Goal: Task Accomplishment & Management: Manage account settings

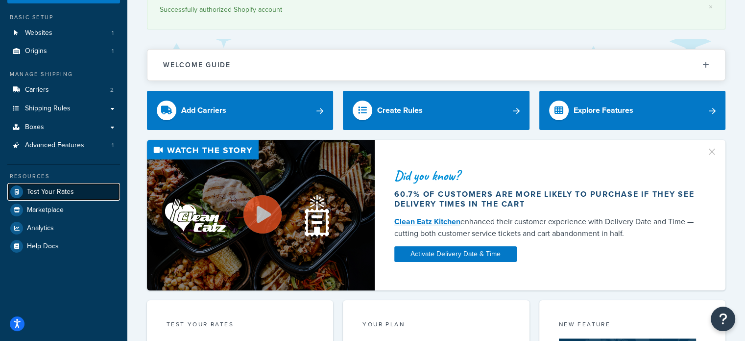
click at [49, 192] on span "Test Your Rates" at bounding box center [50, 192] width 47 height 8
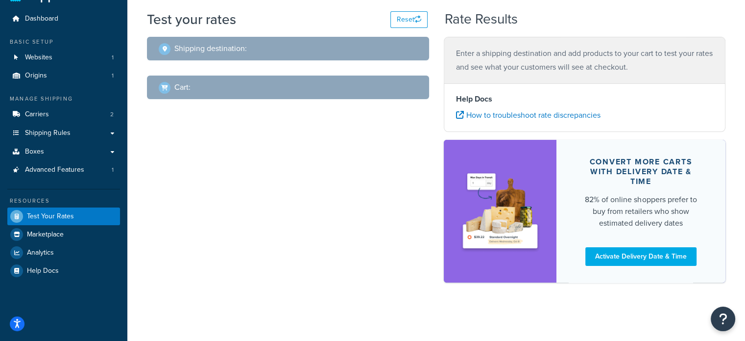
select select "TX"
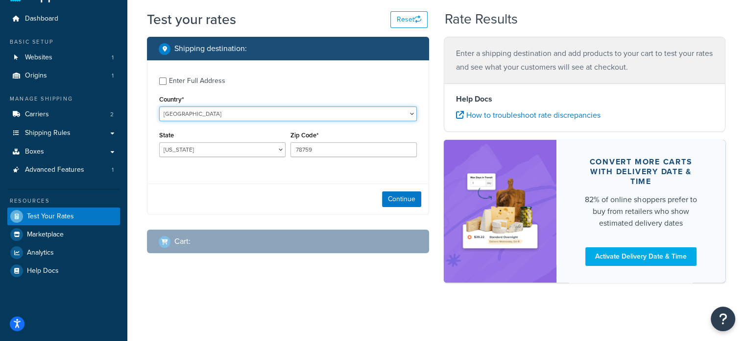
click at [224, 113] on select "United States United Kingdom Afghanistan Åland Islands Albania Algeria American…" at bounding box center [288, 113] width 258 height 15
select select "SA"
click at [159, 106] on select "United States United Kingdom Afghanistan Åland Islands Albania Algeria American…" at bounding box center [288, 113] width 258 height 15
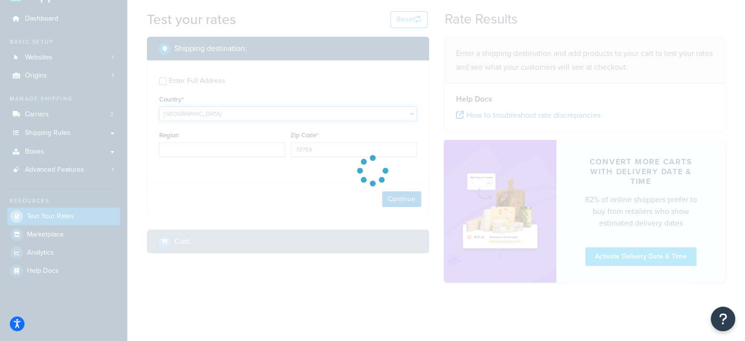
type input "TX"
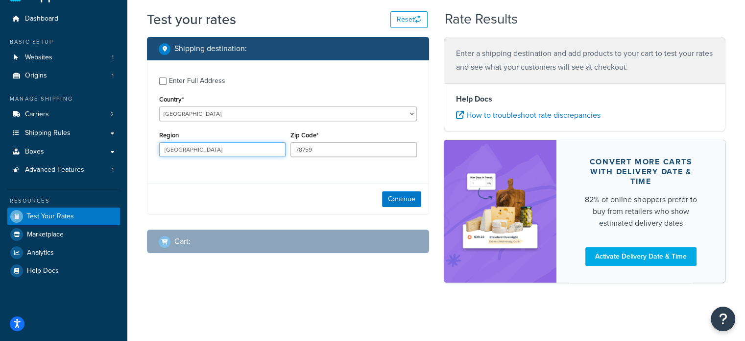
click at [188, 151] on input "TX" at bounding box center [222, 149] width 126 height 15
type input "jed"
type input "Jeddah"
click at [324, 166] on div "Enter Full Address Country* United States United Kingdom Afghanistan Åland Isla…" at bounding box center [288, 118] width 281 height 116
click at [400, 197] on button "Continue" at bounding box center [401, 199] width 39 height 16
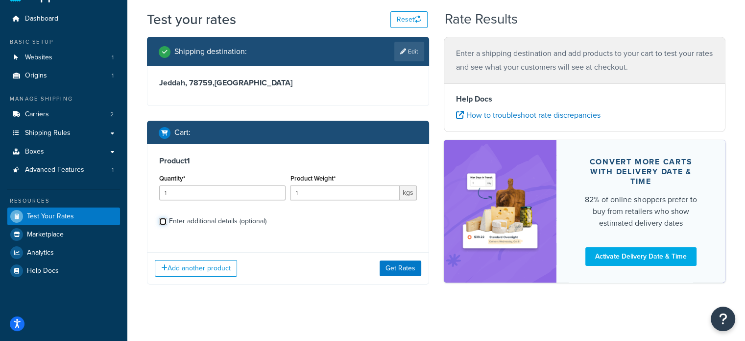
click at [163, 221] on input "Enter additional details (optional)" at bounding box center [162, 221] width 7 height 7
checkbox input "true"
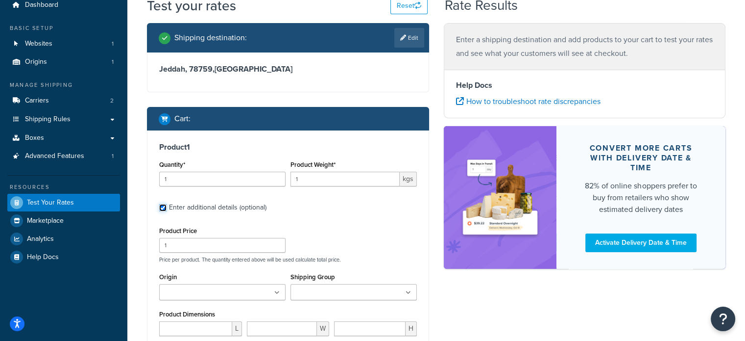
scroll to position [123, 0]
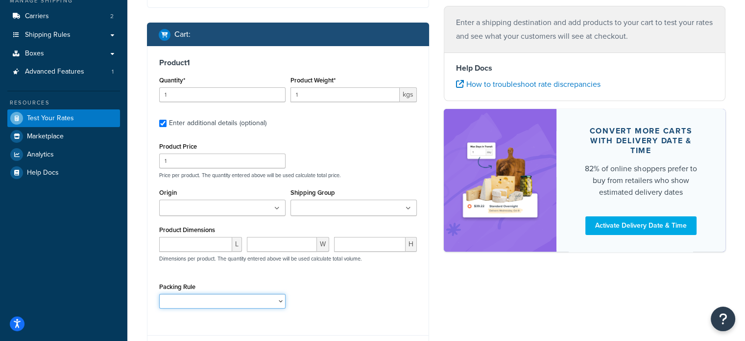
click at [217, 306] on select "Amelia Corner Sofa - Midnight Blue" at bounding box center [222, 301] width 126 height 15
select select "87716"
click at [159, 294] on select "Amelia Corner Sofa - Midnight Blue" at bounding box center [222, 301] width 126 height 15
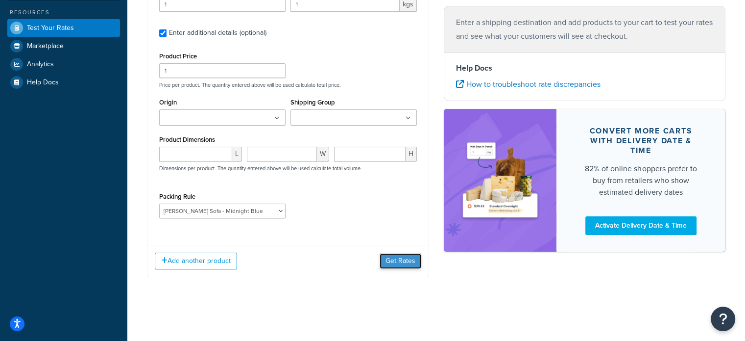
click at [395, 263] on button "Get Rates" at bounding box center [401, 261] width 42 height 16
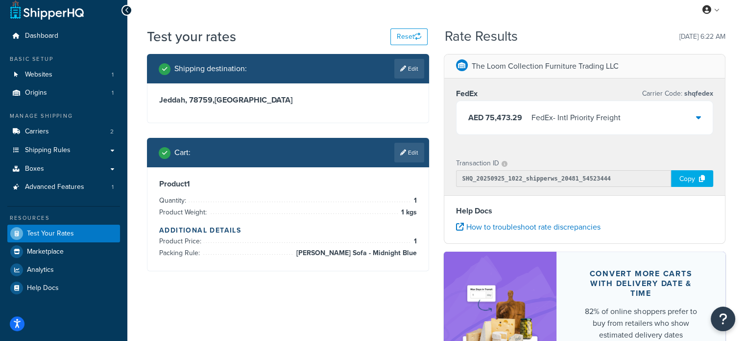
scroll to position [0, 0]
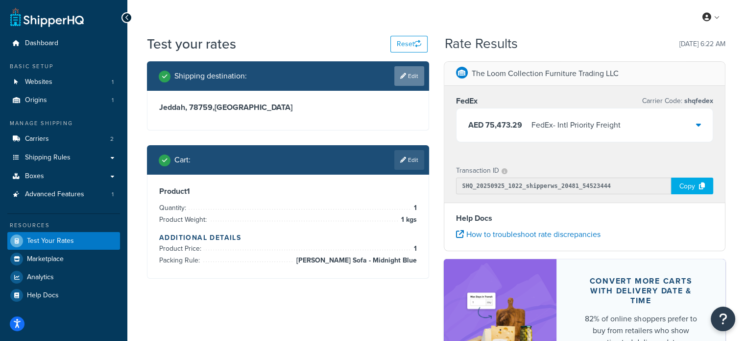
click at [404, 76] on icon at bounding box center [403, 76] width 6 height 6
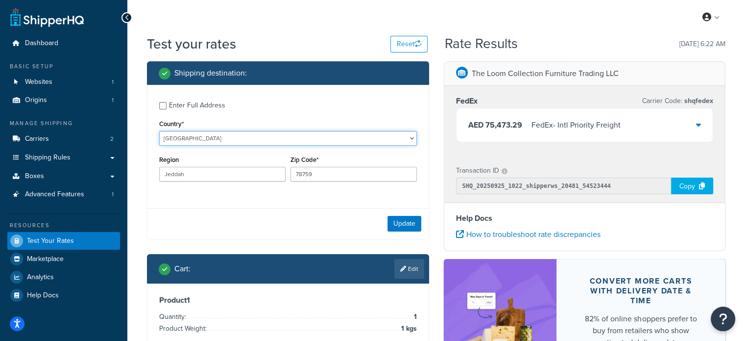
click at [195, 139] on select "United States United Kingdom Afghanistan Åland Islands Albania Algeria American…" at bounding box center [288, 138] width 258 height 15
select select "AE"
click at [159, 131] on select "United States United Kingdom Afghanistan Åland Islands Albania Algeria American…" at bounding box center [288, 138] width 258 height 15
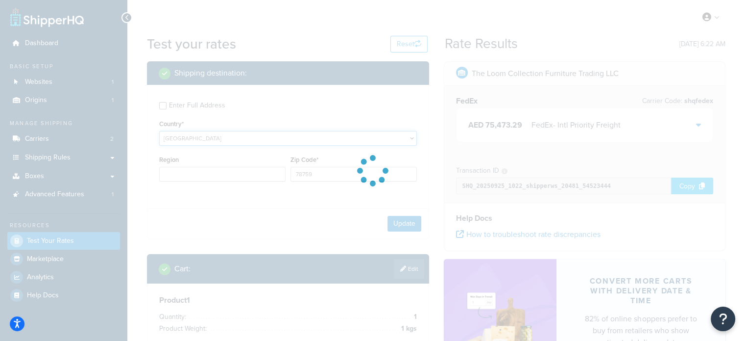
type input "Jeddah"
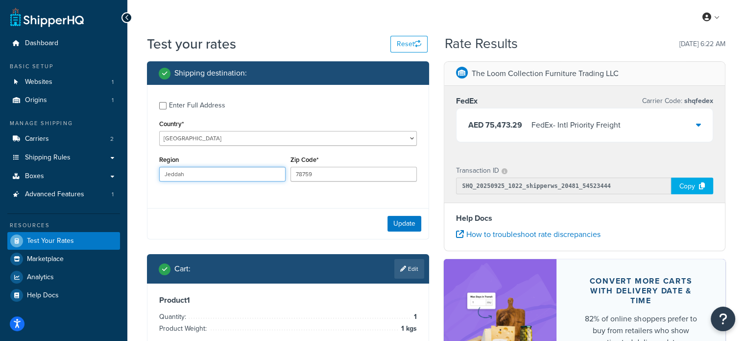
click at [210, 169] on input "Jeddah" at bounding box center [222, 174] width 126 height 15
click at [202, 174] on input "Region" at bounding box center [222, 174] width 126 height 15
type input "Dubai"
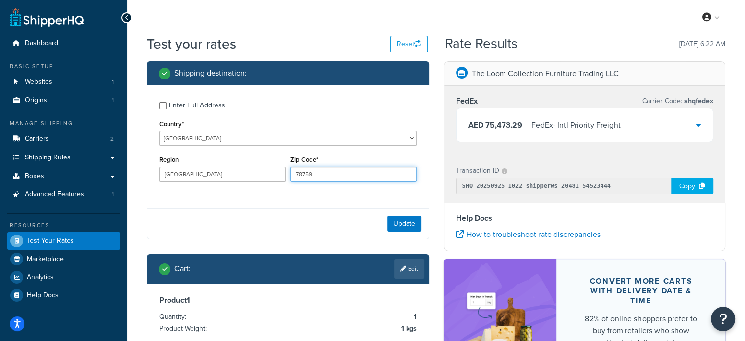
click at [344, 175] on input "78759" at bounding box center [354, 174] width 126 height 15
type input "7"
type input "00000"
click at [397, 223] on button "Update" at bounding box center [405, 224] width 34 height 16
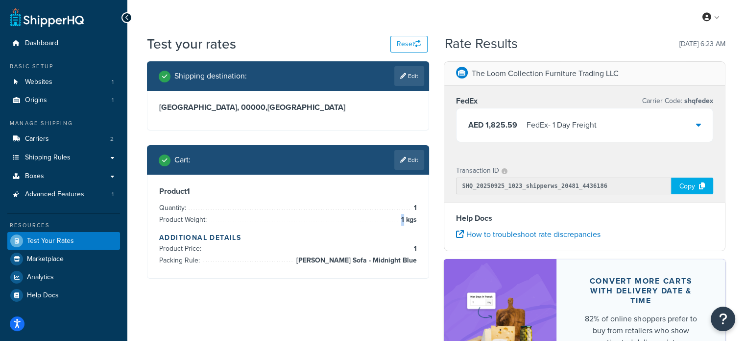
click at [399, 219] on span "1 kgs" at bounding box center [408, 220] width 18 height 12
click at [432, 184] on div "Shipping destination : Edit Dubai, 00000 , United Arab Emirates Cart : Edit Pro…" at bounding box center [288, 177] width 297 height 232
click at [414, 161] on link "Edit" at bounding box center [409, 160] width 30 height 20
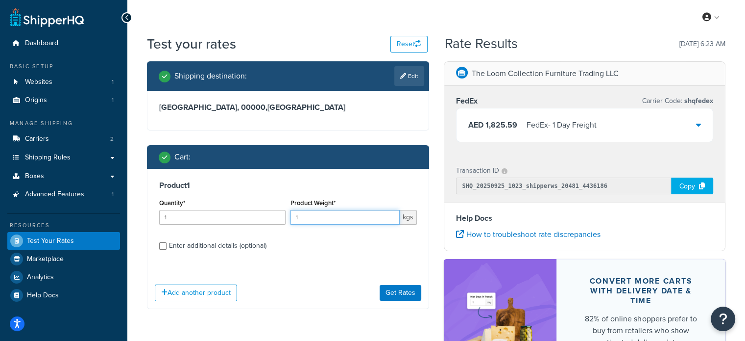
drag, startPoint x: 315, startPoint y: 215, endPoint x: 231, endPoint y: 217, distance: 83.8
click at [238, 217] on div "Quantity* 1 Product Weight* 1 kgs" at bounding box center [288, 214] width 263 height 36
type input "20"
click at [403, 295] on button "Get Rates" at bounding box center [401, 293] width 42 height 16
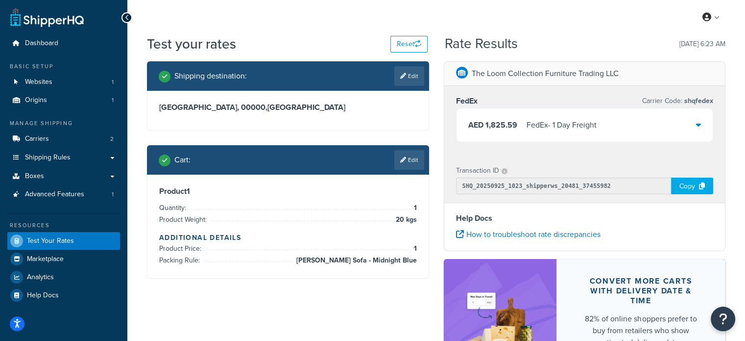
drag, startPoint x: 308, startPoint y: 259, endPoint x: 420, endPoint y: 260, distance: 112.2
click at [420, 260] on div "Product 1 Quantity: 1 Product Weight: 20 kgs Additional Details Product Price: …" at bounding box center [288, 225] width 281 height 103
click at [416, 262] on span "Amelia Corner Sofa - Midnight Blue" at bounding box center [355, 260] width 123 height 12
click at [701, 124] on icon at bounding box center [698, 125] width 5 height 8
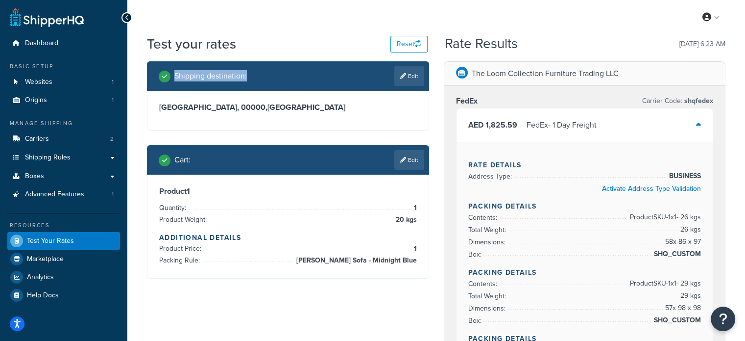
drag, startPoint x: 246, startPoint y: 77, endPoint x: 175, endPoint y: 77, distance: 70.6
click at [175, 77] on h2 "Shipping destination :" at bounding box center [210, 76] width 73 height 9
click at [331, 109] on h3 "Dubai, 00000 , United Arab Emirates" at bounding box center [288, 107] width 258 height 10
click at [412, 81] on link "Edit" at bounding box center [409, 76] width 30 height 20
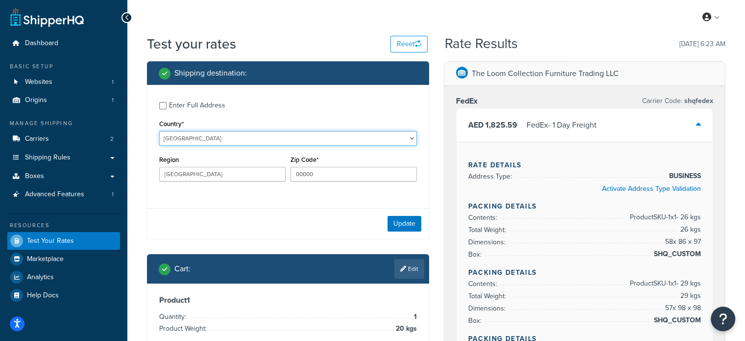
click at [226, 136] on select "United States United Kingdom Afghanistan Åland Islands Albania Algeria American…" at bounding box center [288, 138] width 258 height 15
select select "SA"
click at [159, 131] on select "United States United Kingdom Afghanistan Åland Islands Albania Algeria American…" at bounding box center [288, 138] width 258 height 15
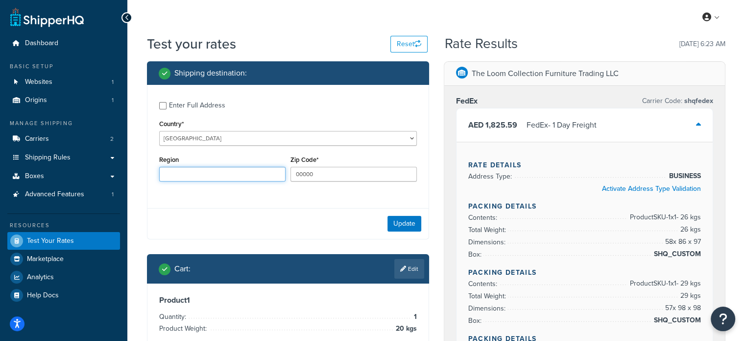
click at [231, 172] on input "Region" at bounding box center [222, 174] width 126 height 15
type input "Jeddah"
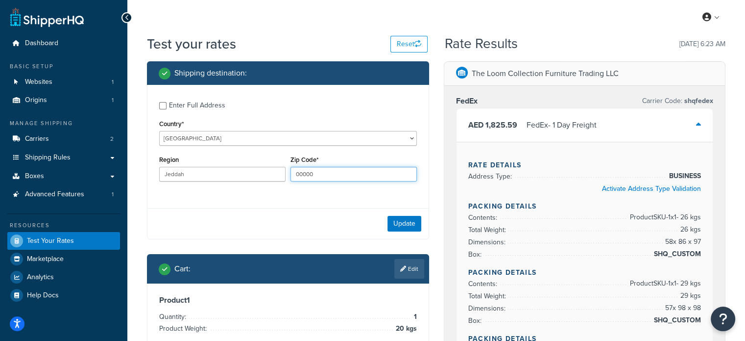
click at [332, 175] on input "00000" at bounding box center [354, 174] width 126 height 15
drag, startPoint x: 326, startPoint y: 172, endPoint x: 273, endPoint y: 172, distance: 52.4
click at [273, 172] on div "Region Jeddah Zip Code* 00000" at bounding box center [288, 171] width 263 height 36
paste input "2223"
type input "22230"
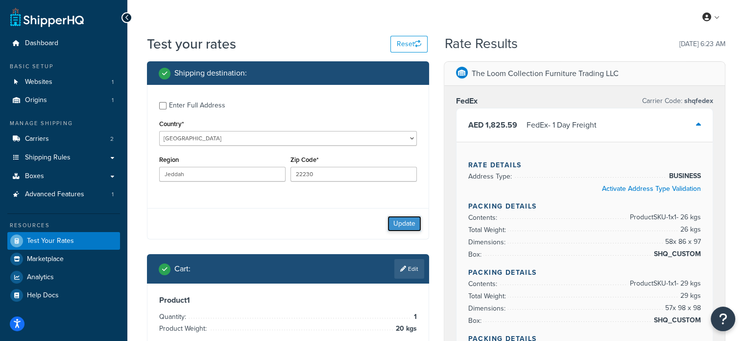
click at [397, 224] on button "Update" at bounding box center [405, 224] width 34 height 16
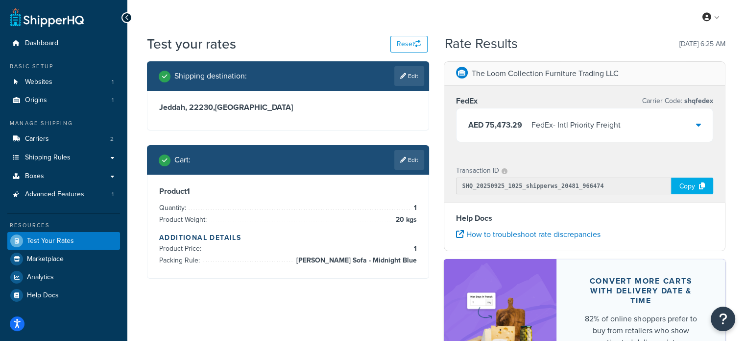
click at [699, 124] on icon at bounding box center [698, 125] width 5 height 8
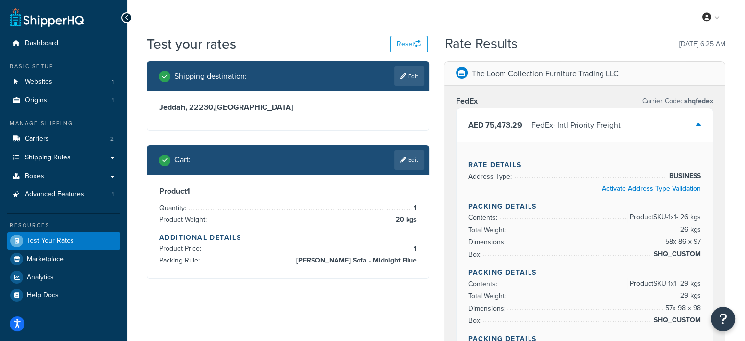
click at [675, 102] on p "Carrier Code: shqfedex" at bounding box center [677, 101] width 71 height 14
click at [43, 142] on span "Carriers" at bounding box center [37, 139] width 24 height 8
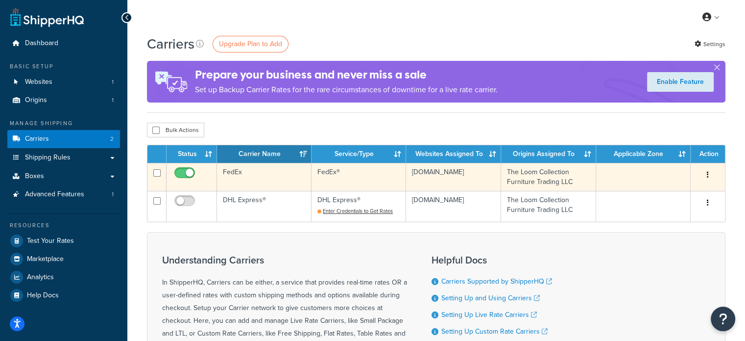
click at [228, 172] on td "FedEx" at bounding box center [264, 177] width 95 height 28
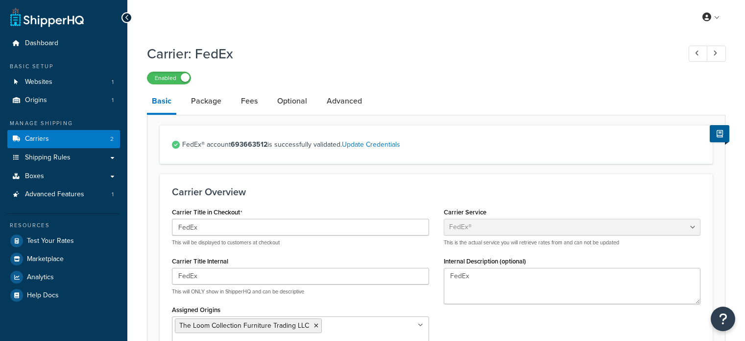
select select "fedEx"
select select "kg"
select select "CM"
select select "REGULAR_PICKUP"
select select "YOUR_PACKAGING"
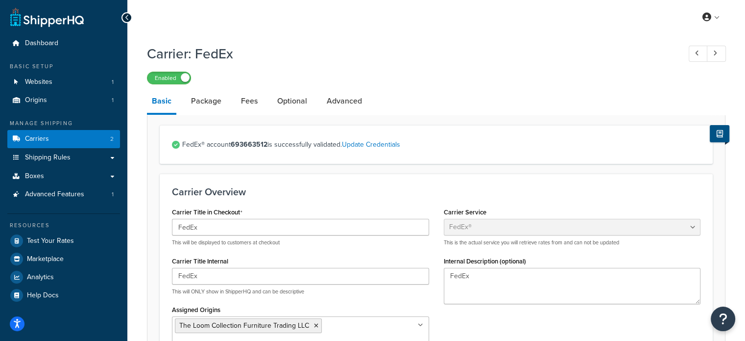
click at [721, 133] on icon at bounding box center [720, 133] width 6 height 7
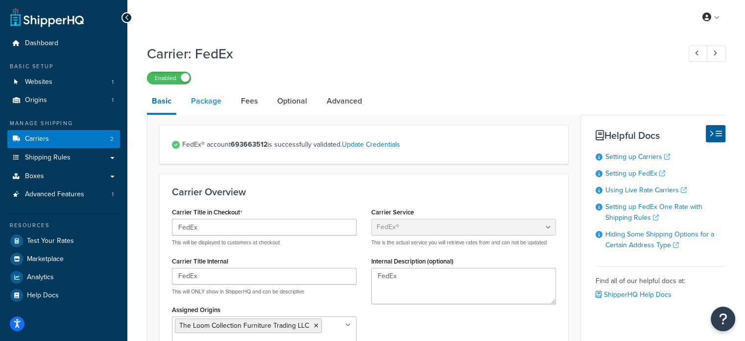
click at [191, 100] on link "Package" at bounding box center [206, 101] width 40 height 24
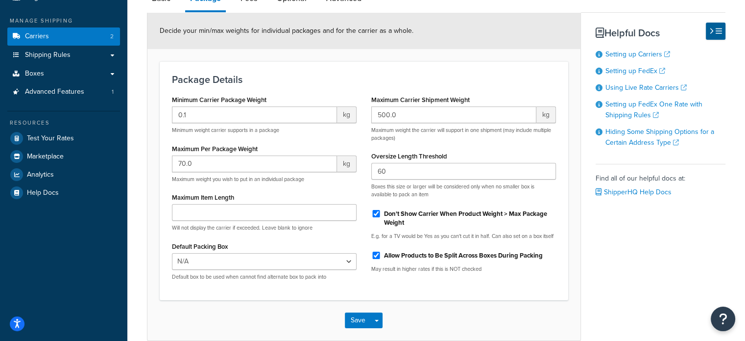
scroll to position [53, 0]
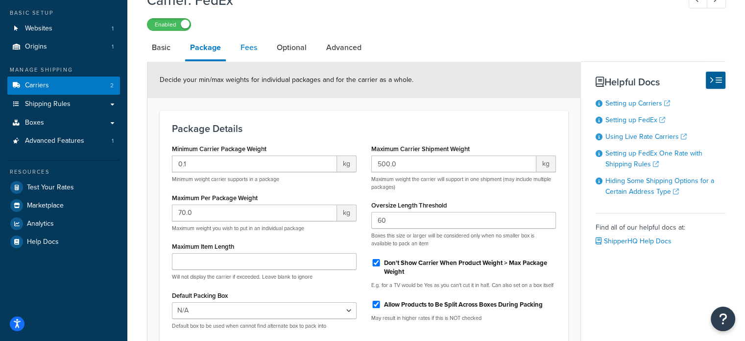
click at [246, 44] on link "Fees" at bounding box center [249, 48] width 26 height 24
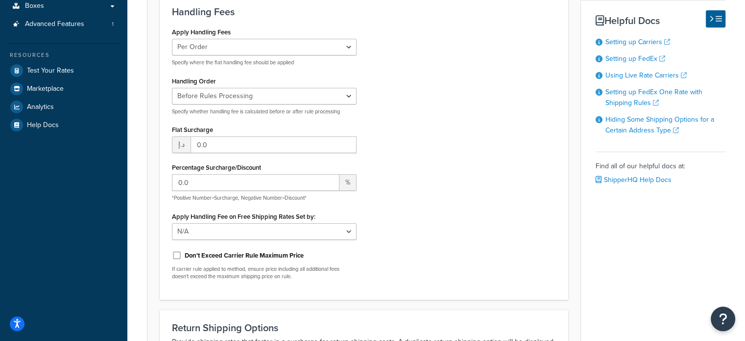
scroll to position [33, 0]
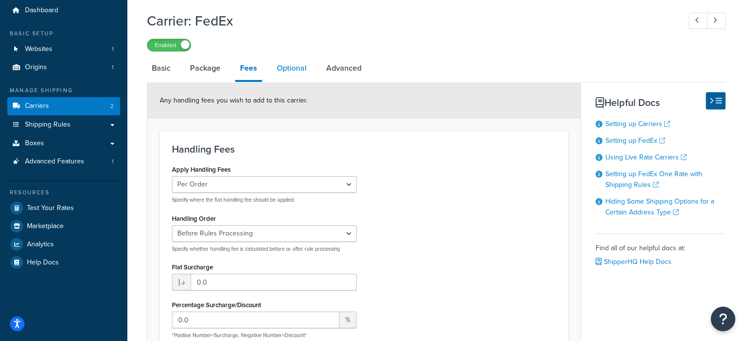
click at [288, 67] on link "Optional" at bounding box center [292, 68] width 40 height 24
select select "business"
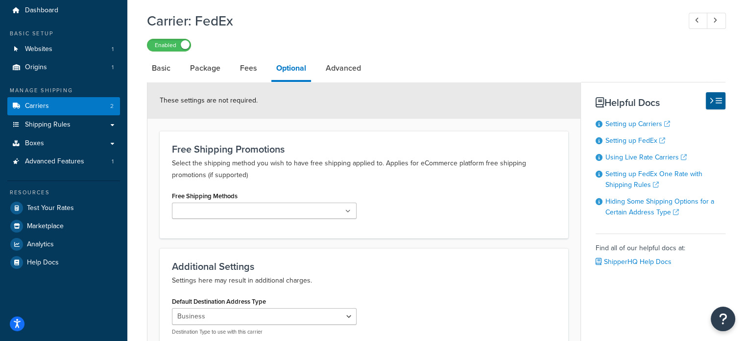
scroll to position [82, 0]
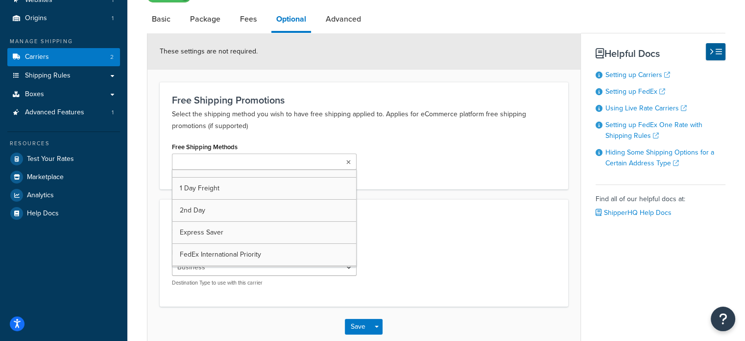
click at [294, 160] on ul at bounding box center [264, 161] width 185 height 16
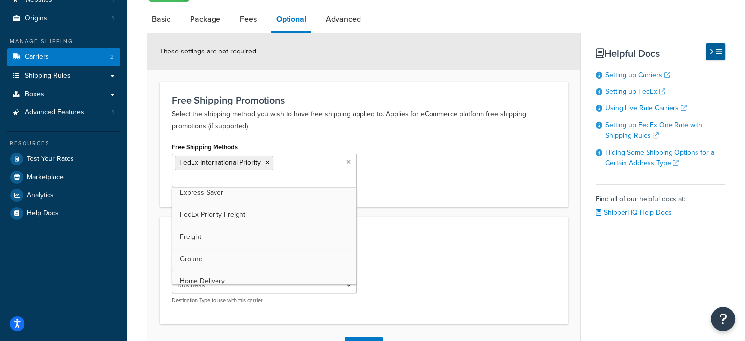
scroll to position [41, 0]
click at [481, 175] on div "Free Shipping Methods FedEx International Priority 1 Day Freight 2nd Day Expres…" at bounding box center [364, 167] width 399 height 55
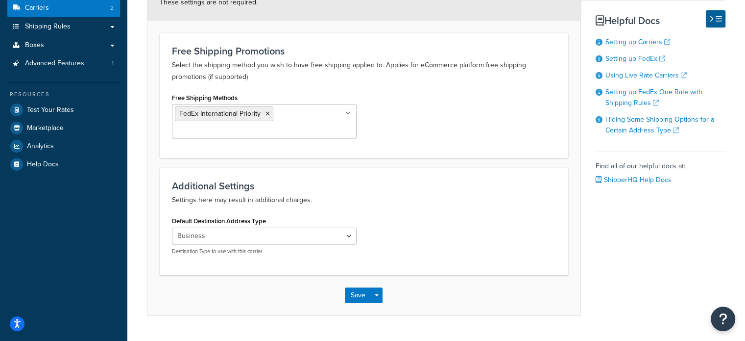
scroll to position [82, 0]
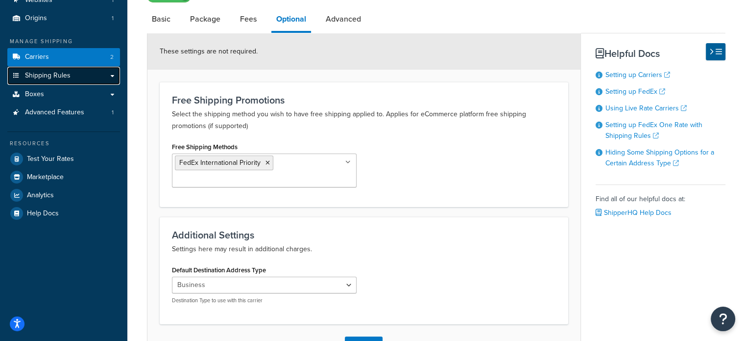
click at [62, 79] on span "Shipping Rules" at bounding box center [48, 76] width 46 height 8
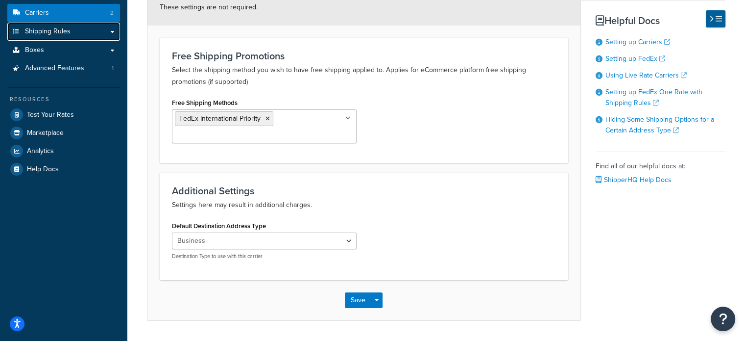
scroll to position [154, 0]
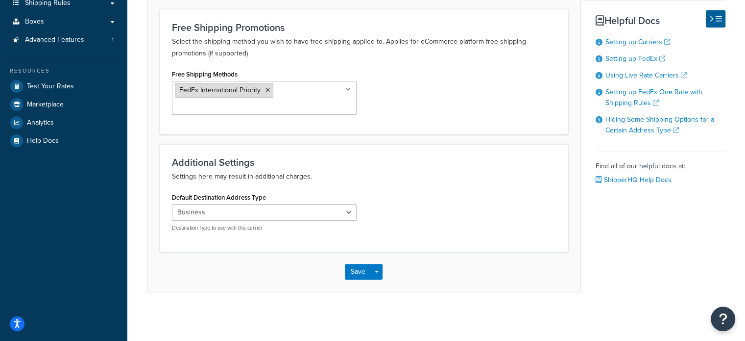
click at [266, 91] on icon at bounding box center [268, 90] width 4 height 6
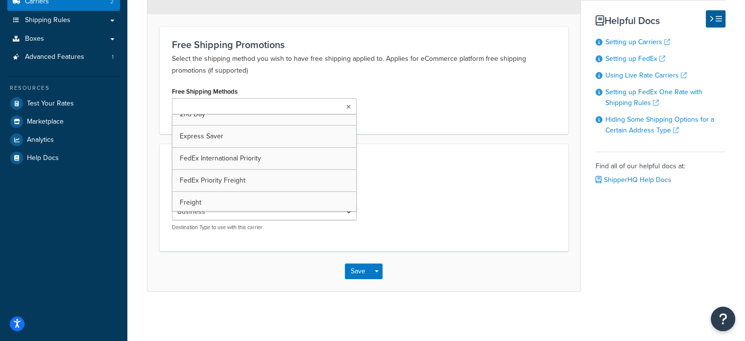
scroll to position [137, 0]
click at [468, 106] on div "Free Shipping Methods 1 Day Freight 2nd Day Express Saver FedEx International P…" at bounding box center [364, 103] width 399 height 37
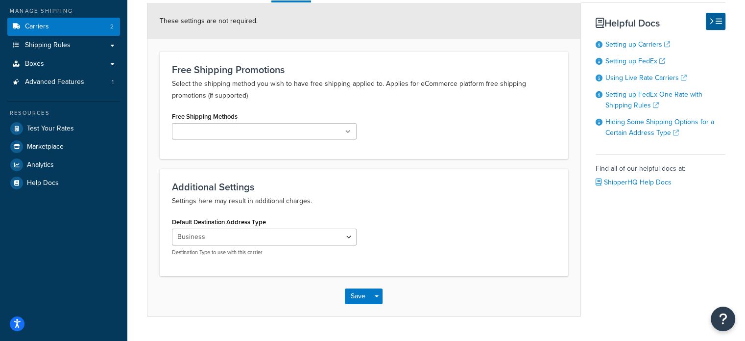
scroll to position [0, 0]
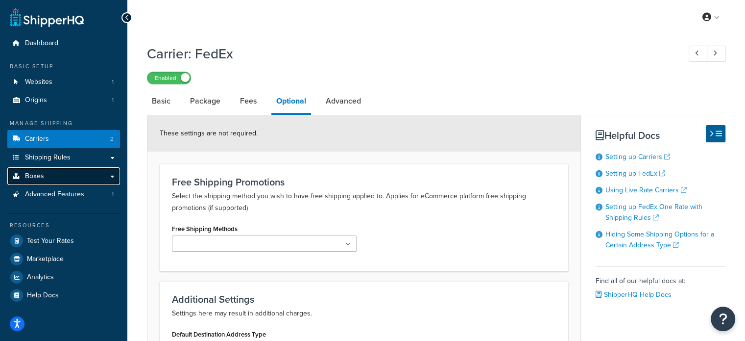
click at [37, 167] on link "Boxes" at bounding box center [63, 176] width 113 height 18
click at [65, 156] on span "Shipping Rules" at bounding box center [48, 157] width 46 height 8
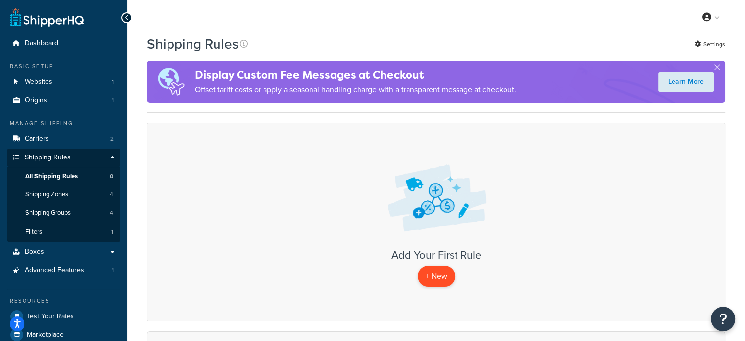
click at [432, 274] on p "+ New" at bounding box center [436, 276] width 37 height 20
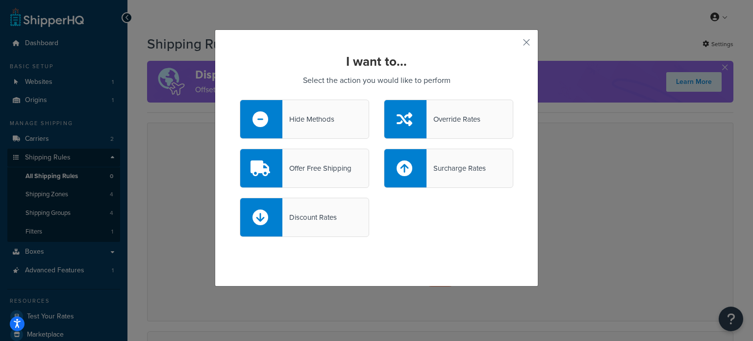
click at [312, 120] on div "Hide Methods" at bounding box center [308, 119] width 52 height 14
click at [0, 0] on input "Hide Methods" at bounding box center [0, 0] width 0 height 0
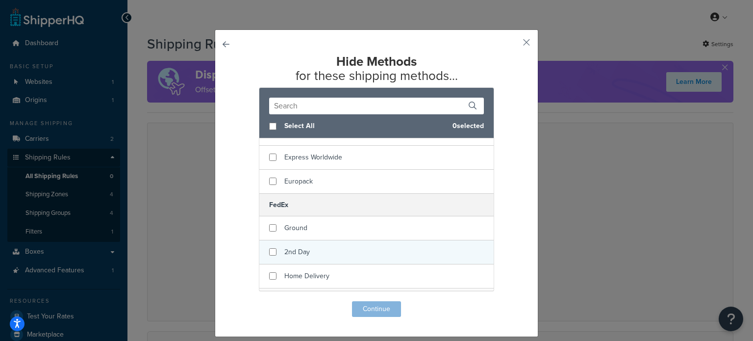
scroll to position [125, 0]
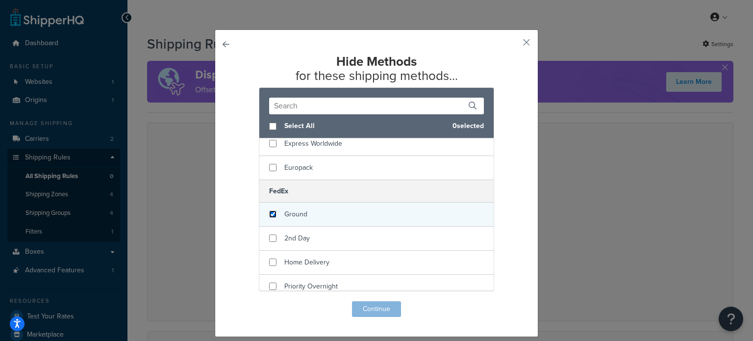
click at [269, 214] on input "checkbox" at bounding box center [272, 213] width 7 height 7
checkbox input "true"
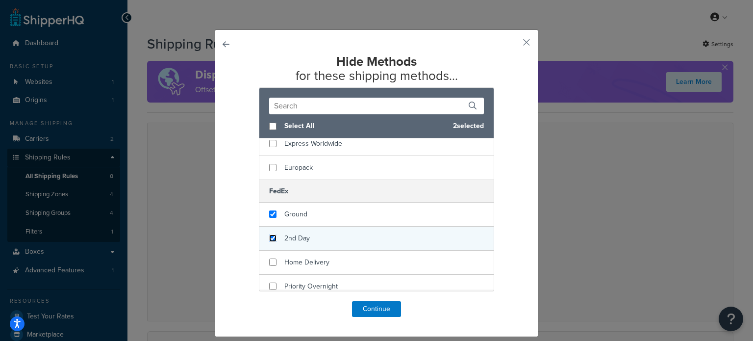
click at [269, 236] on input "checkbox" at bounding box center [272, 237] width 7 height 7
checkbox input "true"
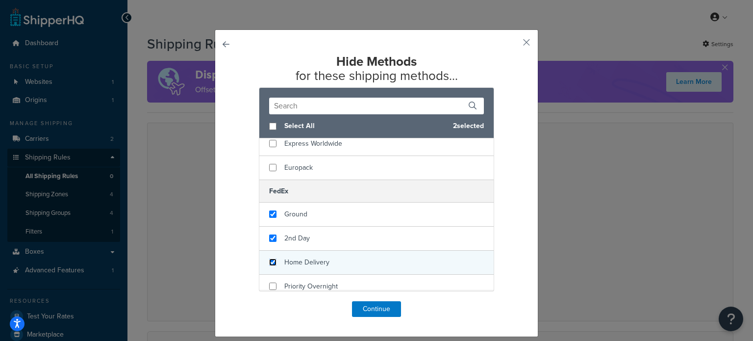
click at [269, 264] on input "checkbox" at bounding box center [272, 261] width 7 height 7
checkbox input "true"
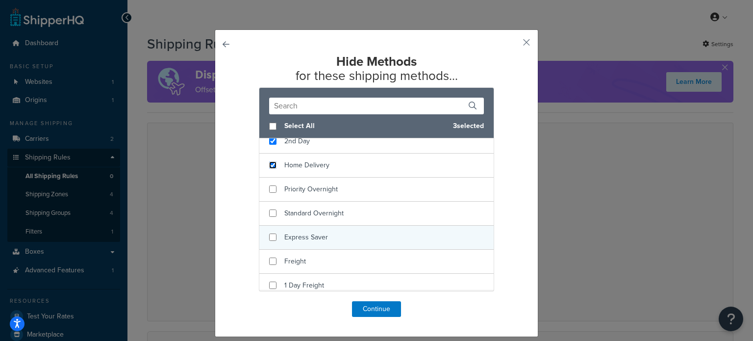
scroll to position [223, 0]
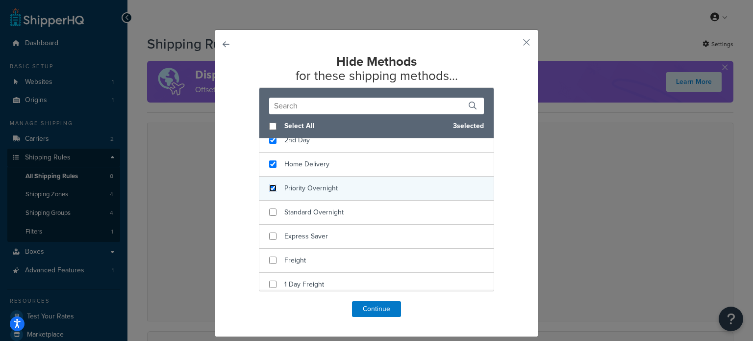
click at [270, 185] on input "checkbox" at bounding box center [272, 187] width 7 height 7
checkbox input "true"
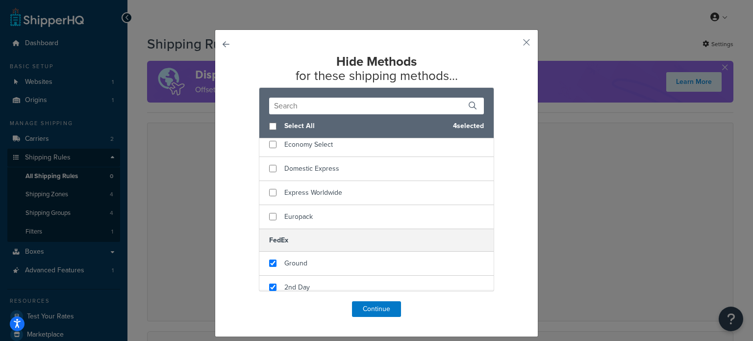
scroll to position [0, 0]
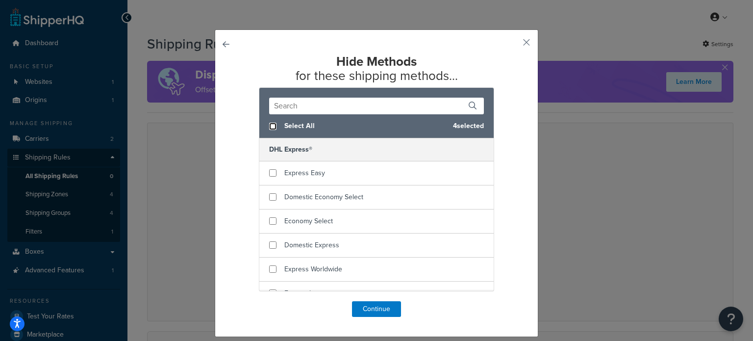
click at [269, 126] on input "checkbox" at bounding box center [272, 126] width 7 height 7
checkbox input "true"
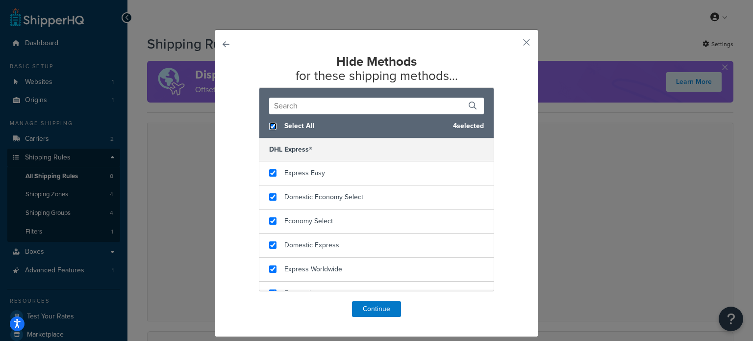
checkbox input "true"
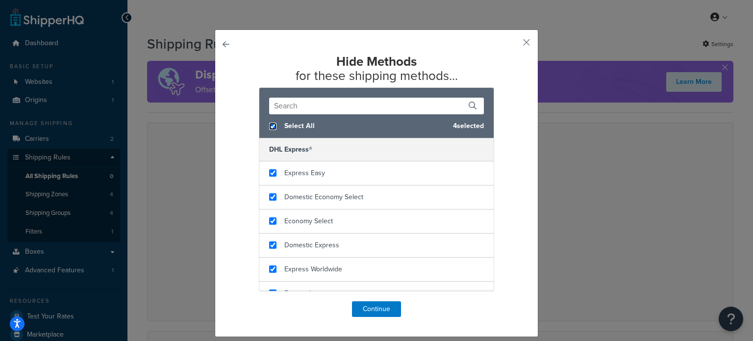
checkbox input "true"
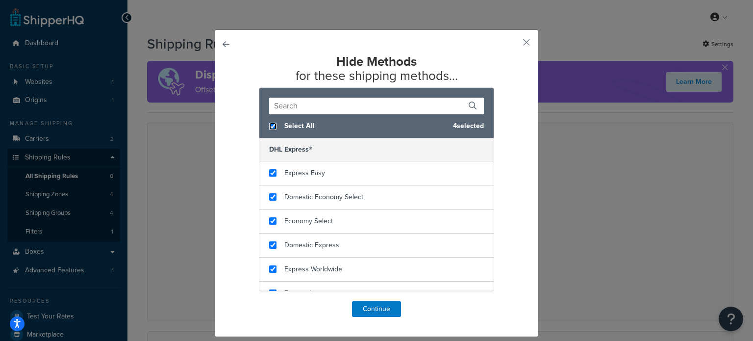
checkbox input "true"
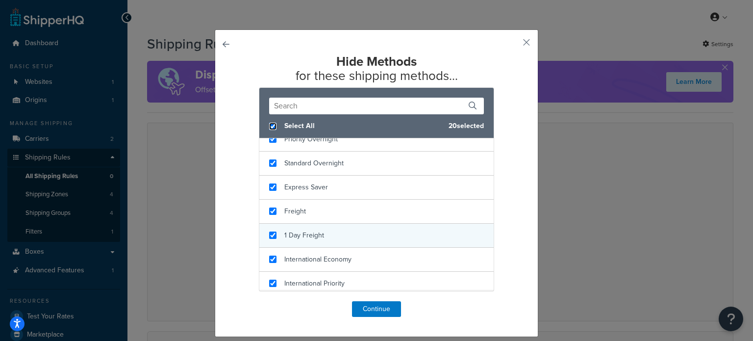
scroll to position [321, 0]
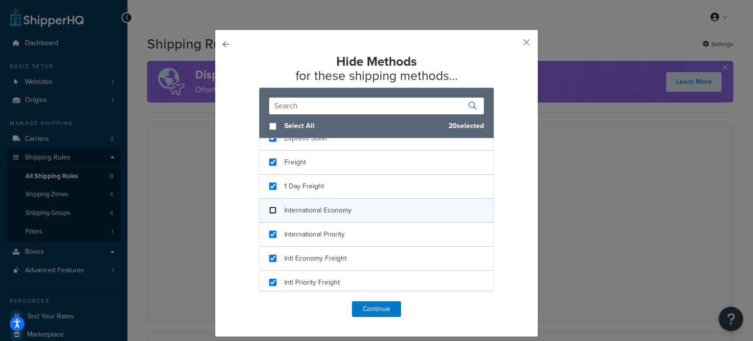
checkbox input "false"
click at [269, 208] on input "checkbox" at bounding box center [272, 209] width 7 height 7
checkbox input "false"
checkbox input "true"
click at [269, 206] on input "checkbox" at bounding box center [272, 209] width 7 height 7
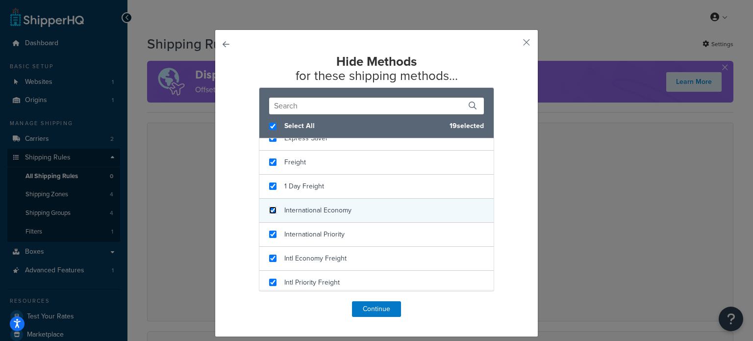
checkbox input "true"
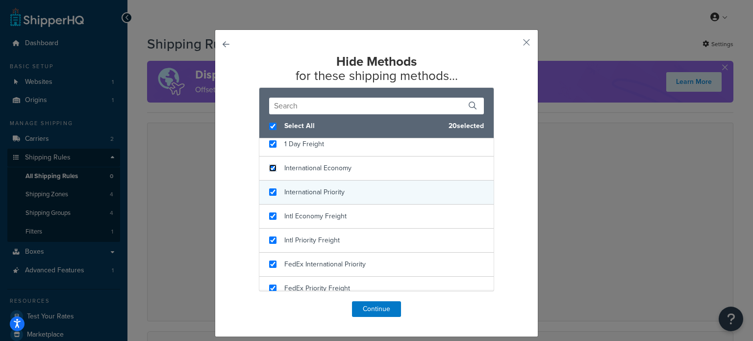
scroll to position [370, 0]
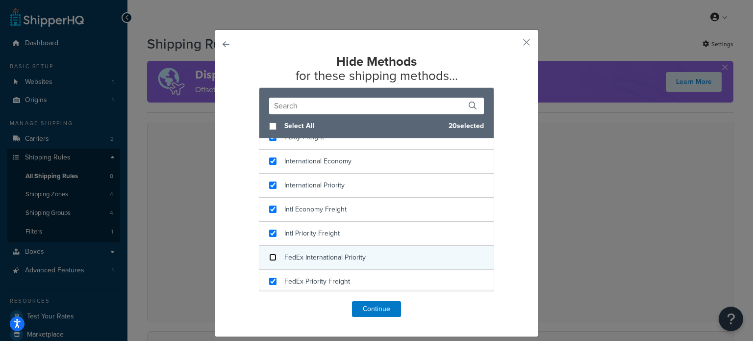
checkbox input "false"
click at [269, 254] on input "checkbox" at bounding box center [272, 256] width 7 height 7
checkbox input "false"
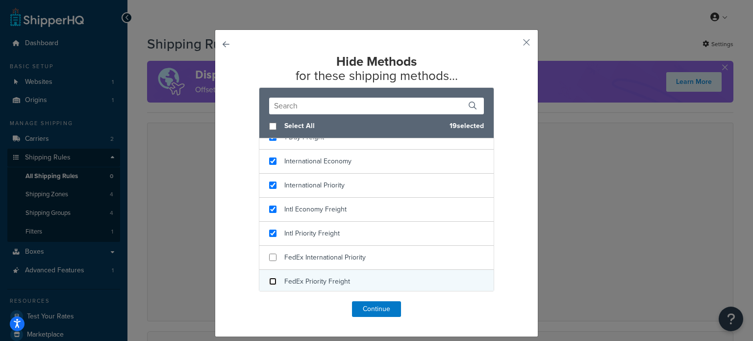
click at [269, 278] on input "checkbox" at bounding box center [272, 280] width 7 height 7
checkbox input "true"
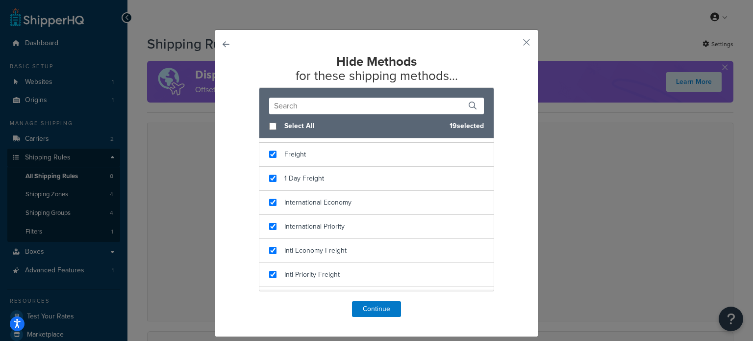
scroll to position [321, 0]
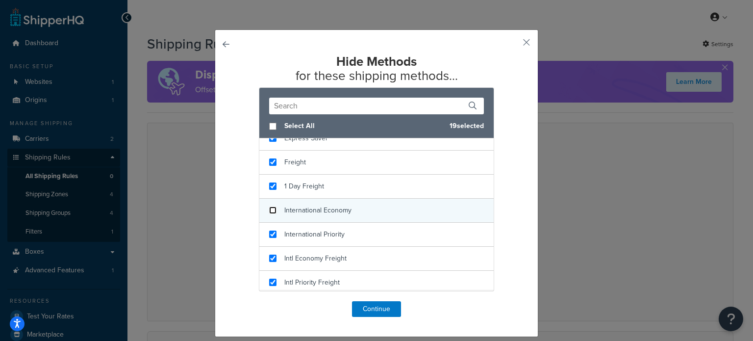
click at [269, 209] on input "checkbox" at bounding box center [272, 209] width 7 height 7
checkbox input "false"
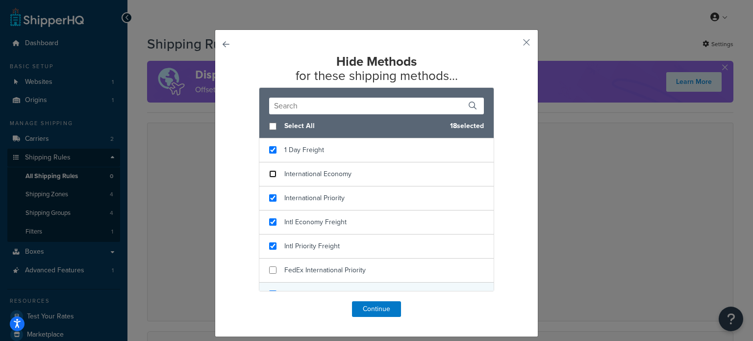
scroll to position [370, 0]
